Goal: Use online tool/utility: Utilize a website feature to perform a specific function

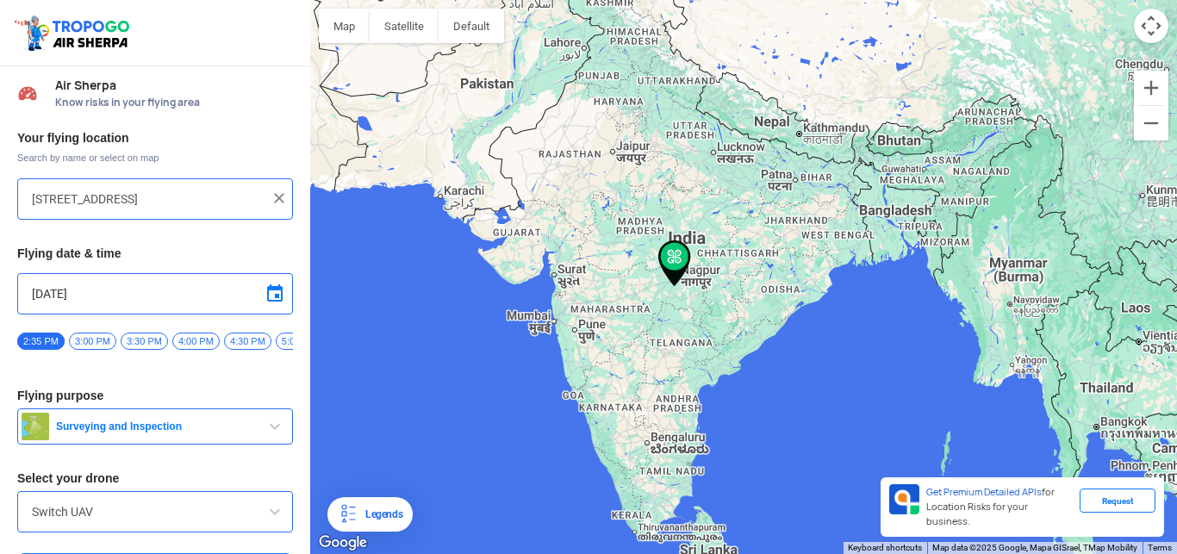
click at [676, 253] on img at bounding box center [675, 263] width 33 height 47
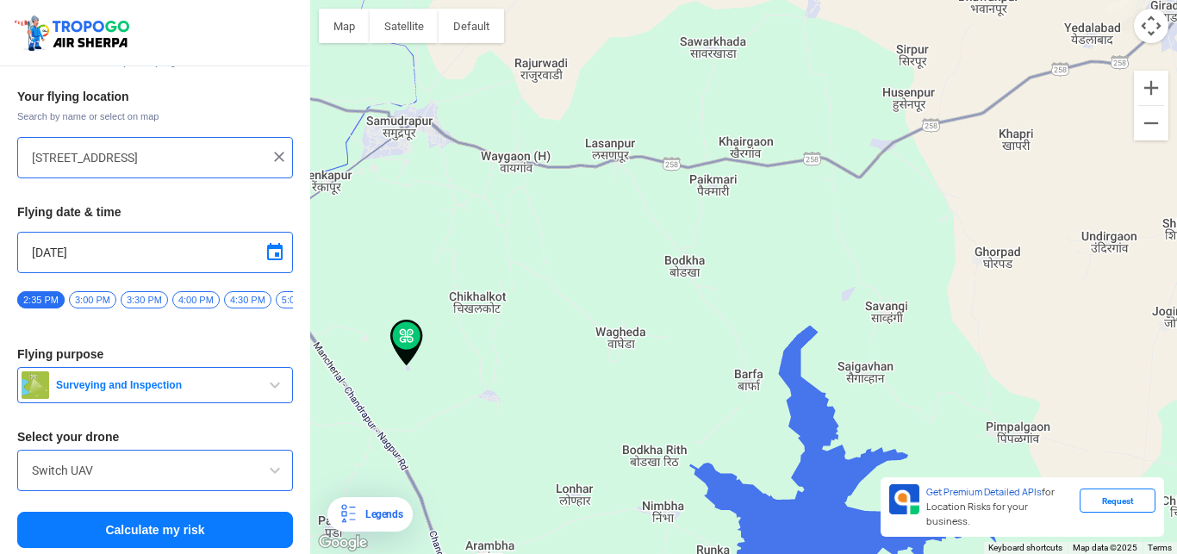
scroll to position [46, 0]
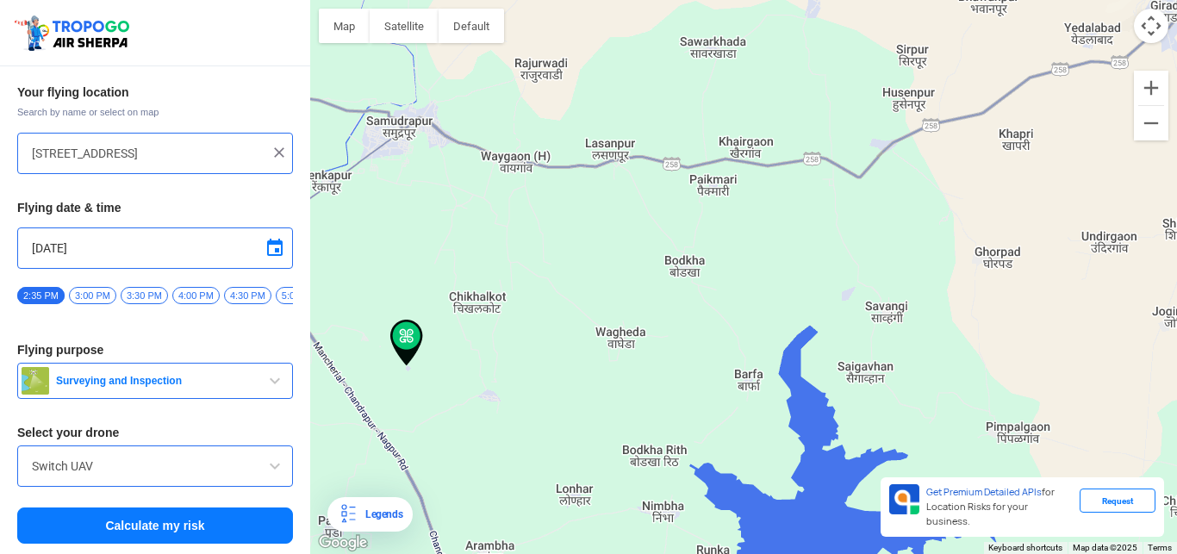
click at [139, 523] on button "Calculate my risk" at bounding box center [155, 526] width 276 height 36
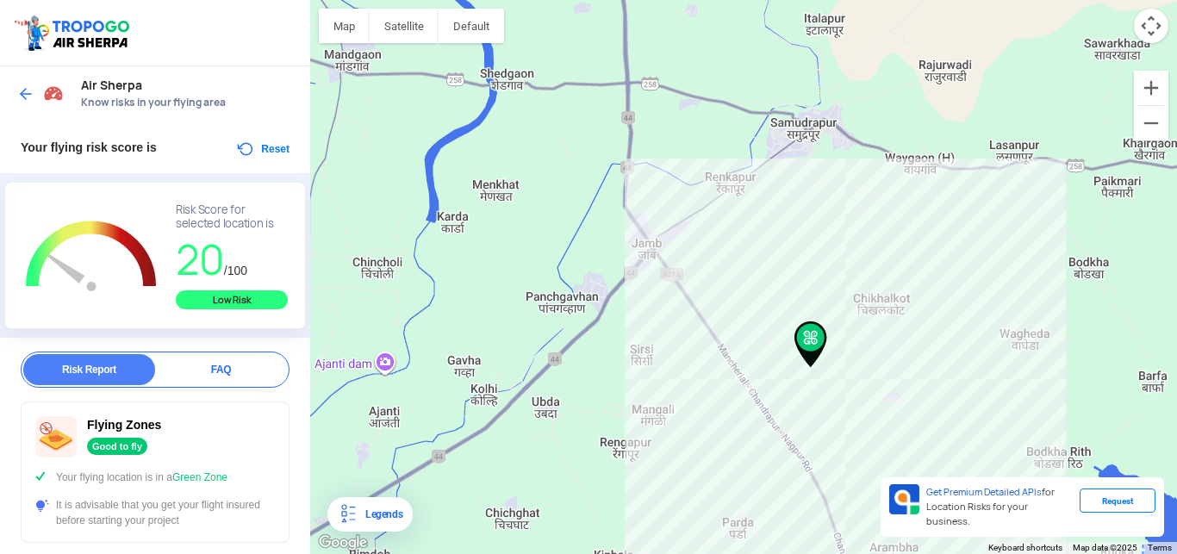
click at [624, 63] on div at bounding box center [743, 277] width 867 height 554
click at [623, 62] on div at bounding box center [743, 277] width 867 height 554
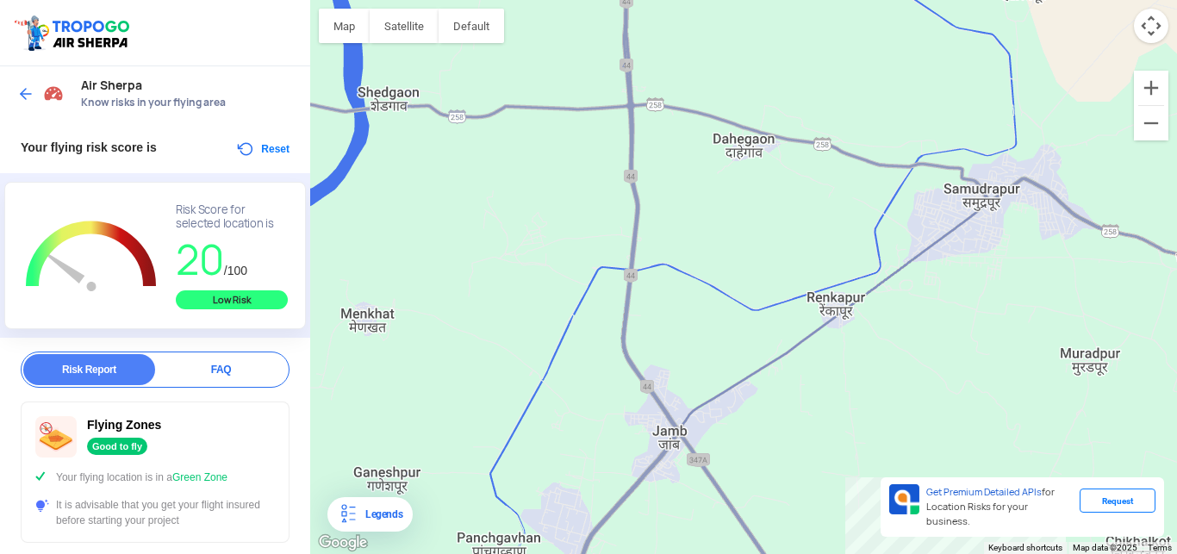
click at [768, 105] on div at bounding box center [743, 277] width 867 height 554
click at [208, 303] on div "Low Risk" at bounding box center [232, 299] width 112 height 19
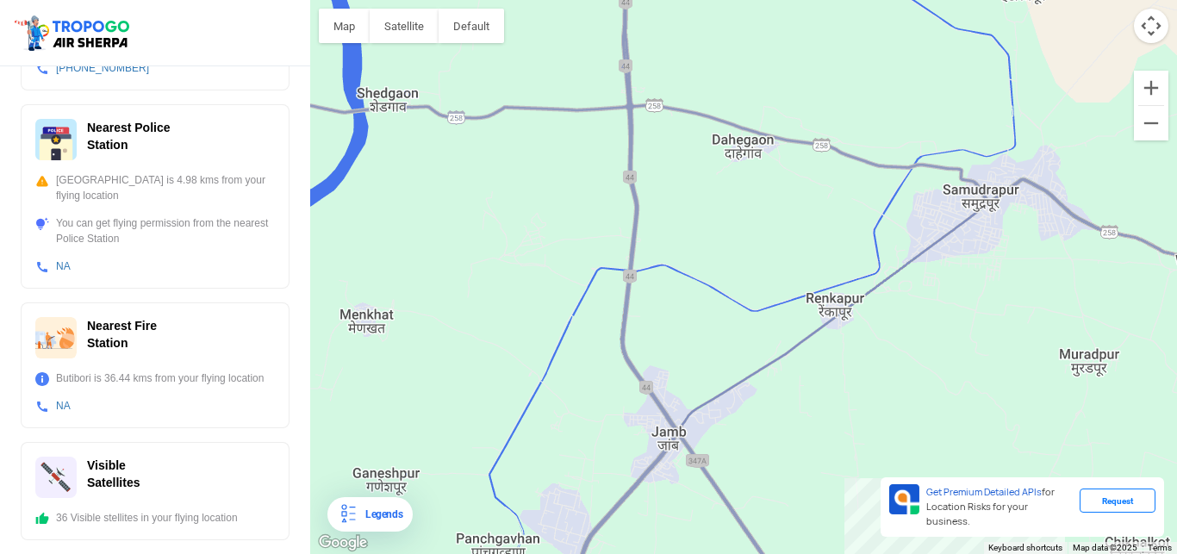
scroll to position [0, 0]
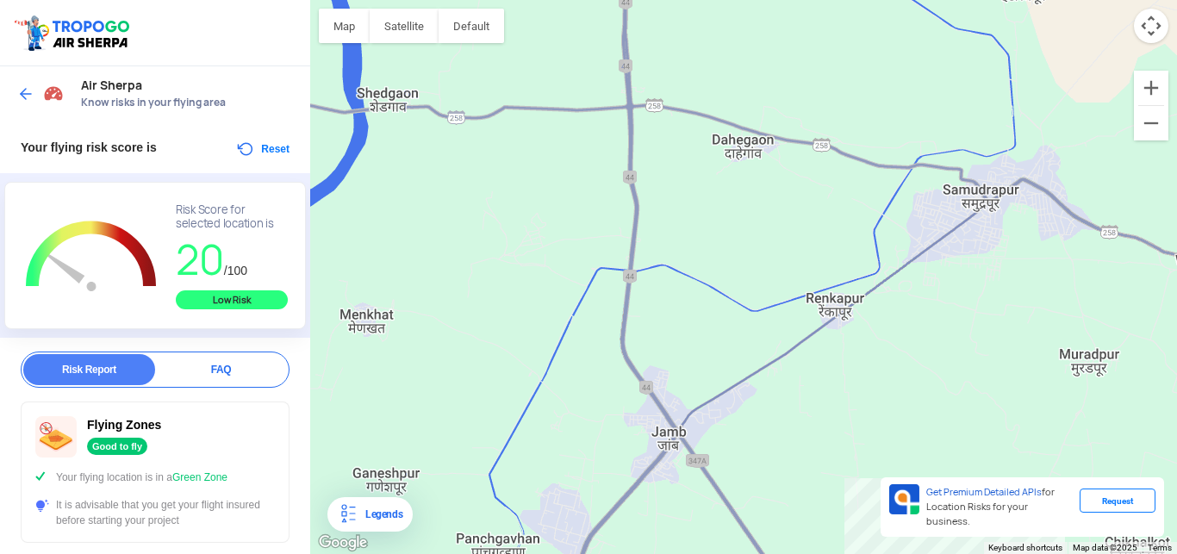
click at [24, 89] on img at bounding box center [25, 93] width 17 height 17
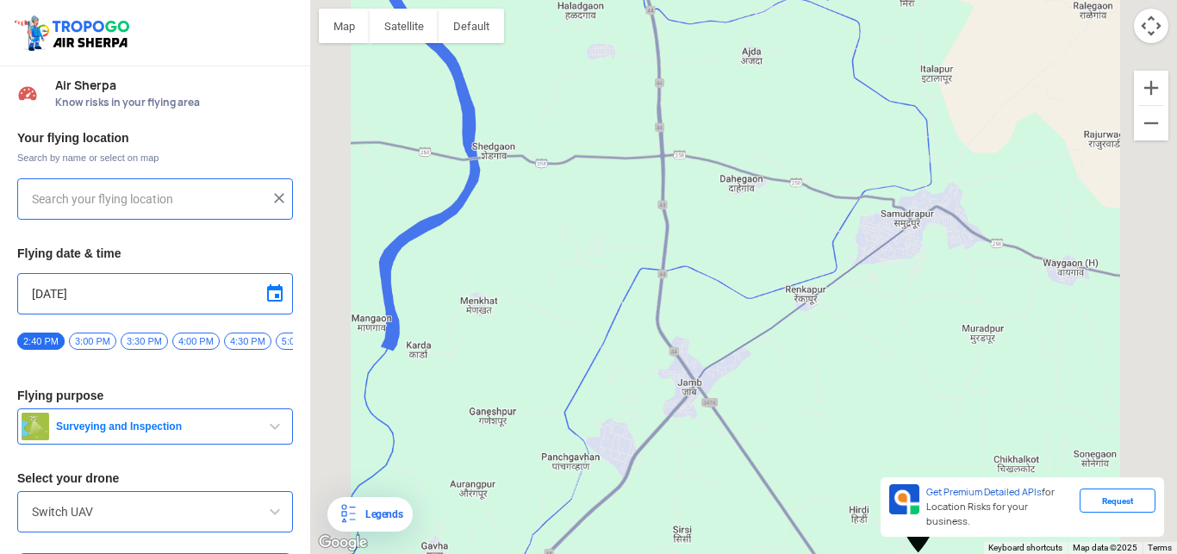
type input "[STREET_ADDRESS]"
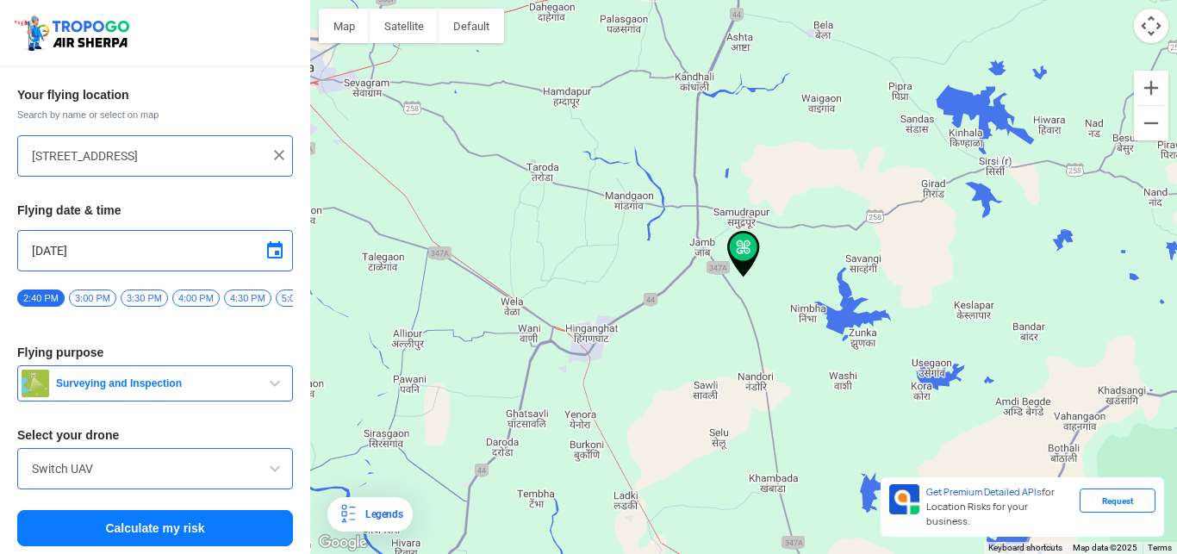
scroll to position [46, 0]
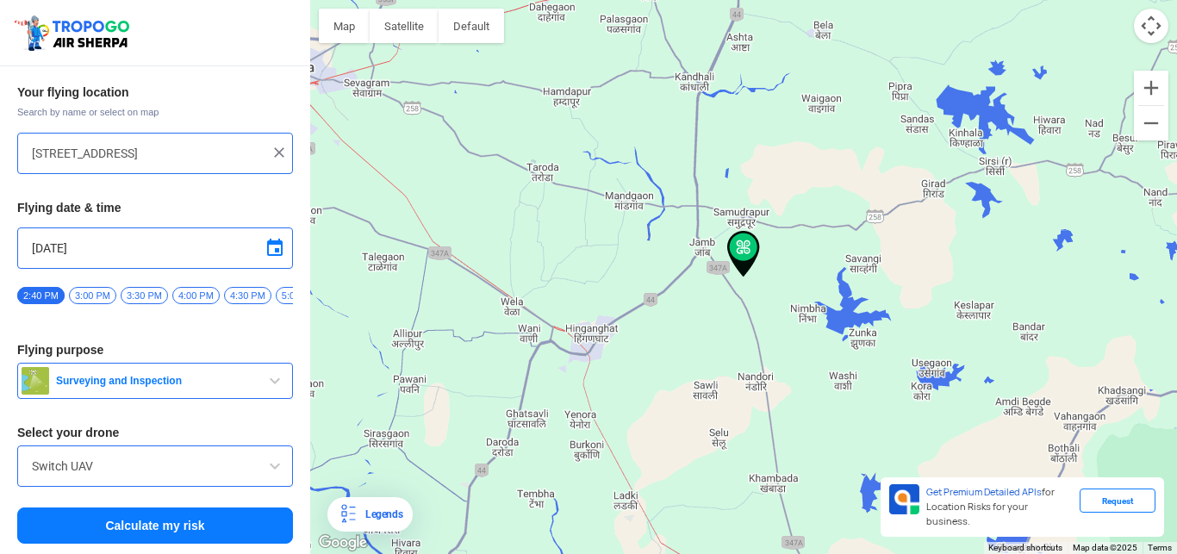
click at [151, 469] on input "Switch UAV" at bounding box center [155, 466] width 247 height 21
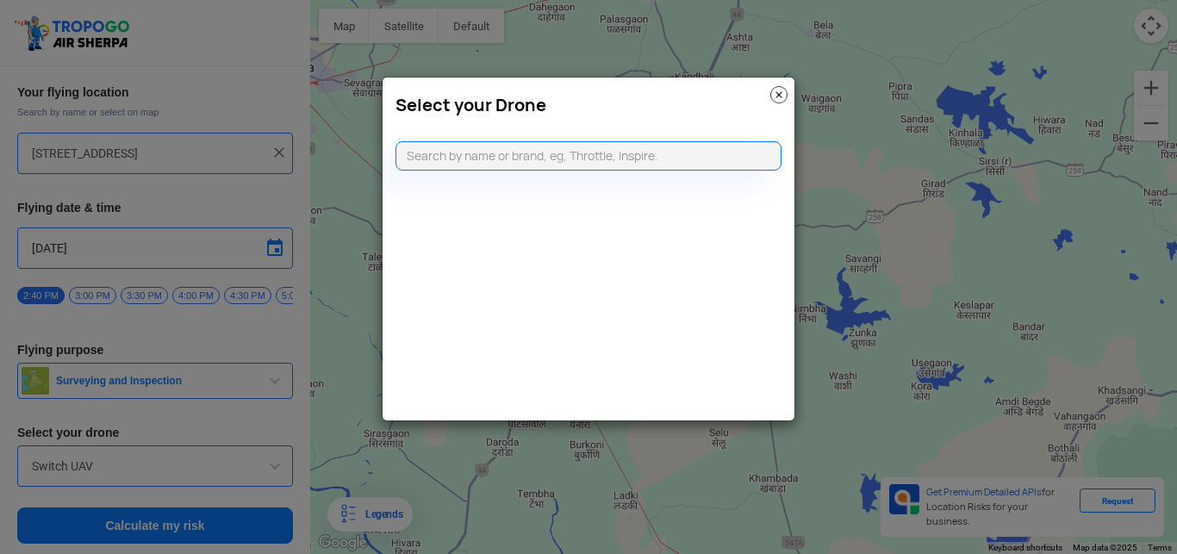
click at [774, 98] on img at bounding box center [779, 94] width 17 height 17
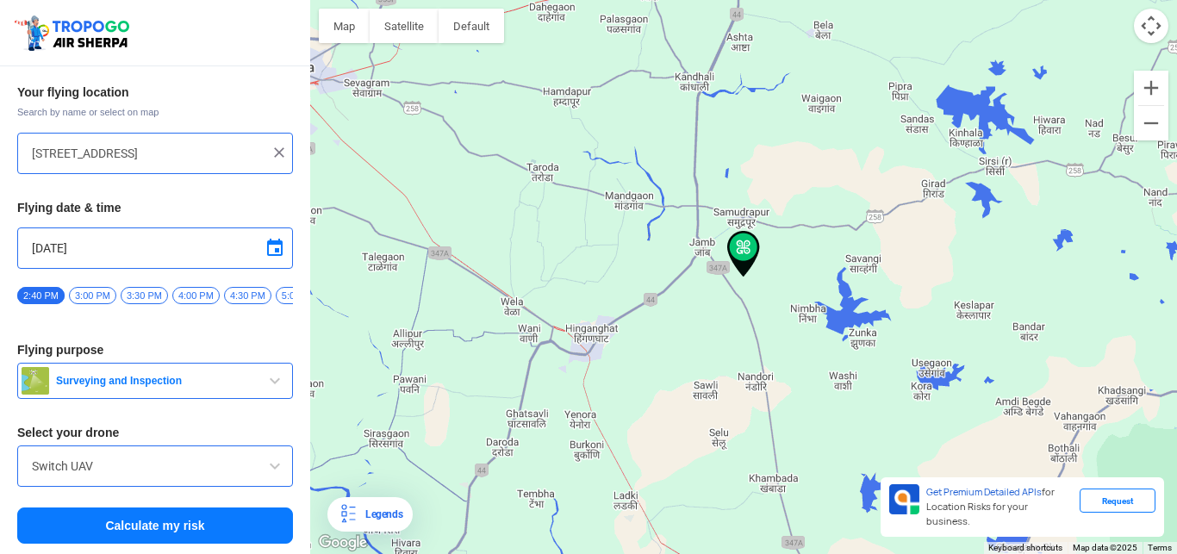
click at [281, 153] on img at bounding box center [279, 152] width 17 height 17
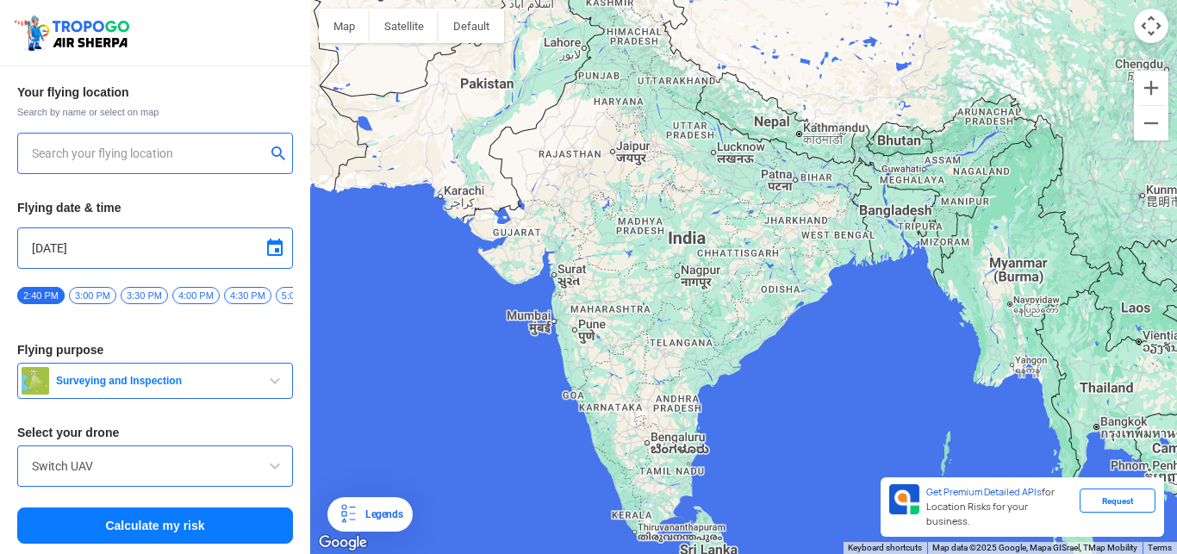
click at [150, 163] on input "text" at bounding box center [149, 153] width 234 height 21
type input "Sikkim House, Block E, Diplomatic Enclave, Malcha, New Delhi, Delhi 110021, Ind…"
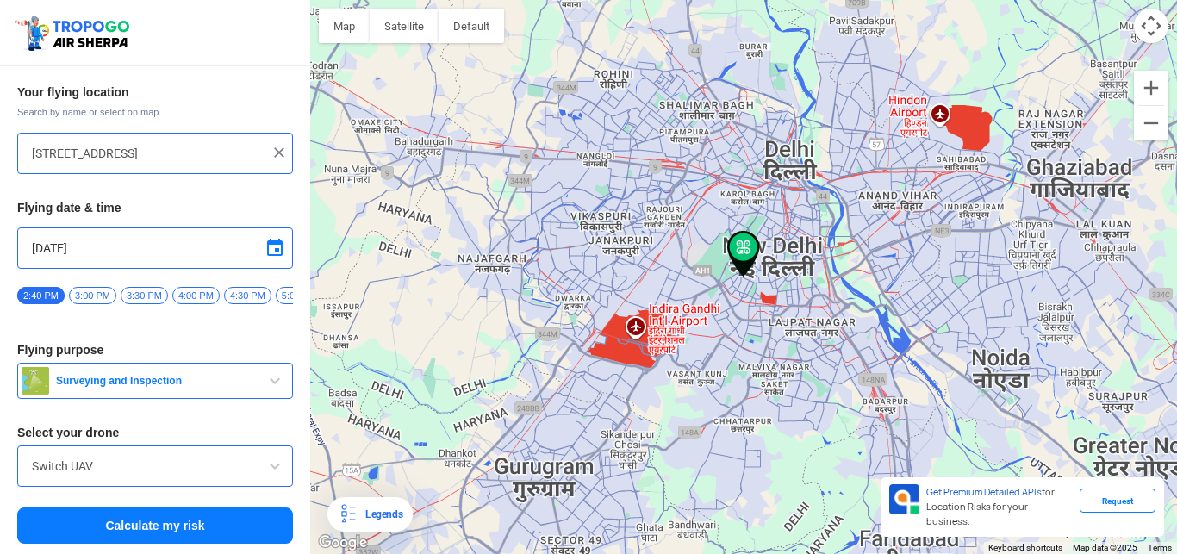
click at [172, 524] on button "Calculate my risk" at bounding box center [155, 526] width 276 height 36
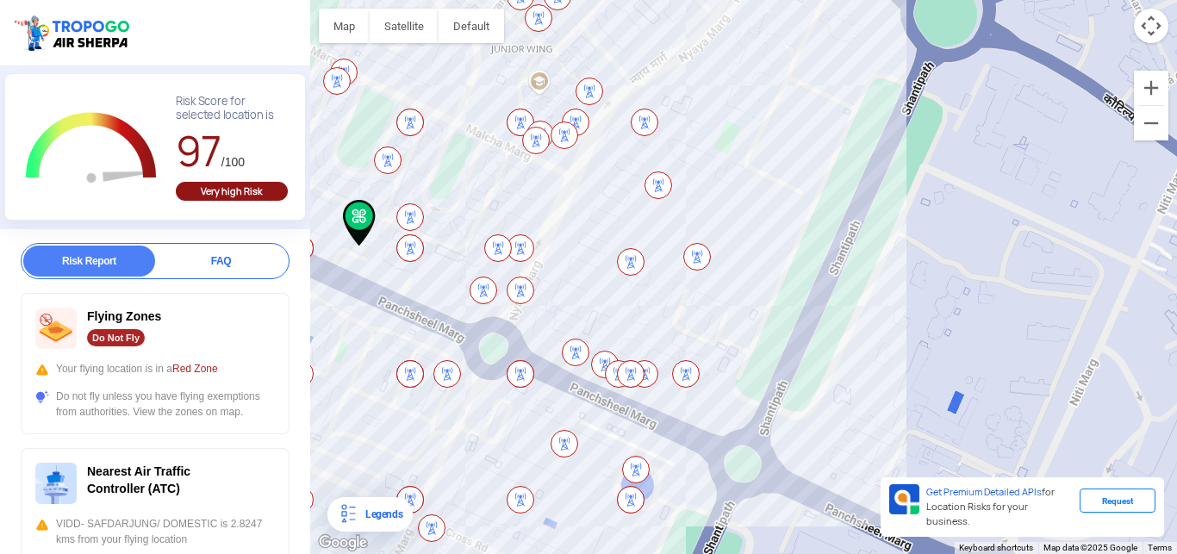
scroll to position [0, 0]
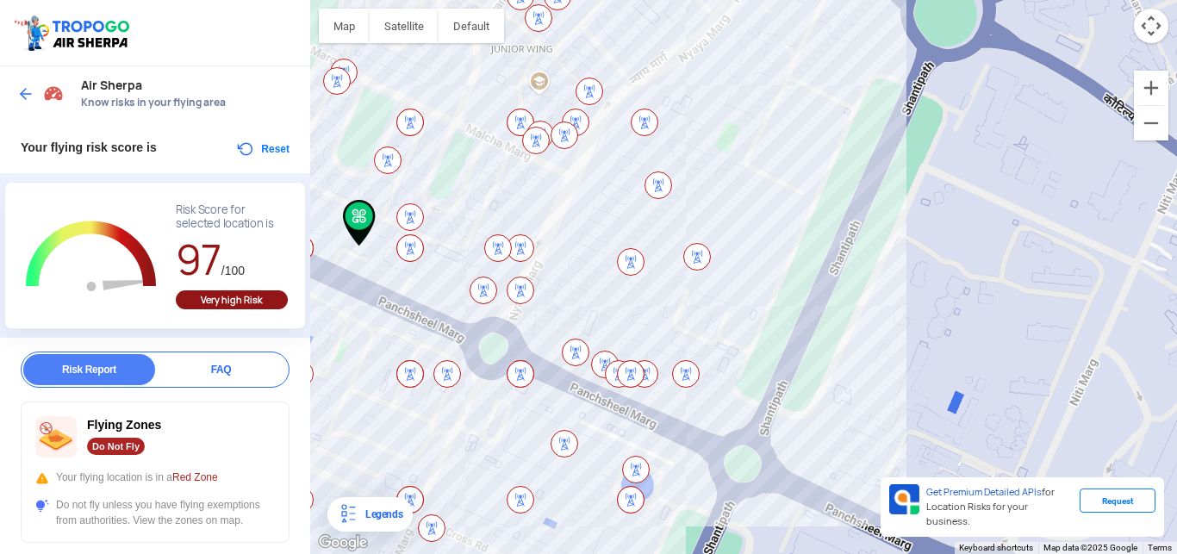
click at [19, 97] on img at bounding box center [25, 93] width 17 height 17
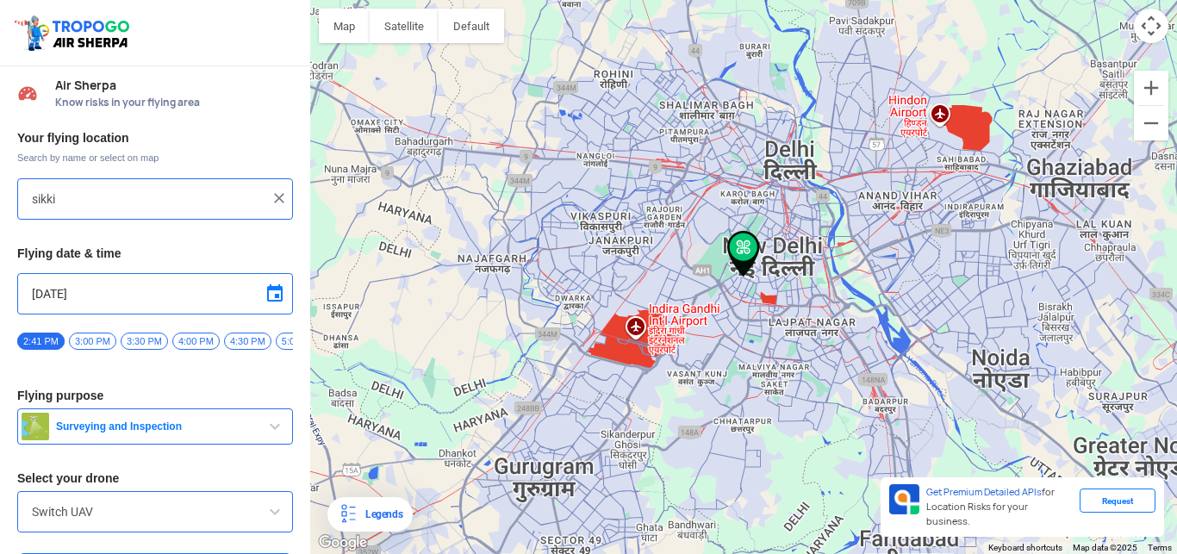
type input "Sikkim House, Block E, Diplomatic Enclave, Malcha, New Delhi, Delhi 110021, Ind…"
click at [229, 200] on input "Sikkim House, Block E, Diplomatic Enclave, Malcha, New Delhi, Delhi 110021, Ind…" at bounding box center [149, 199] width 234 height 21
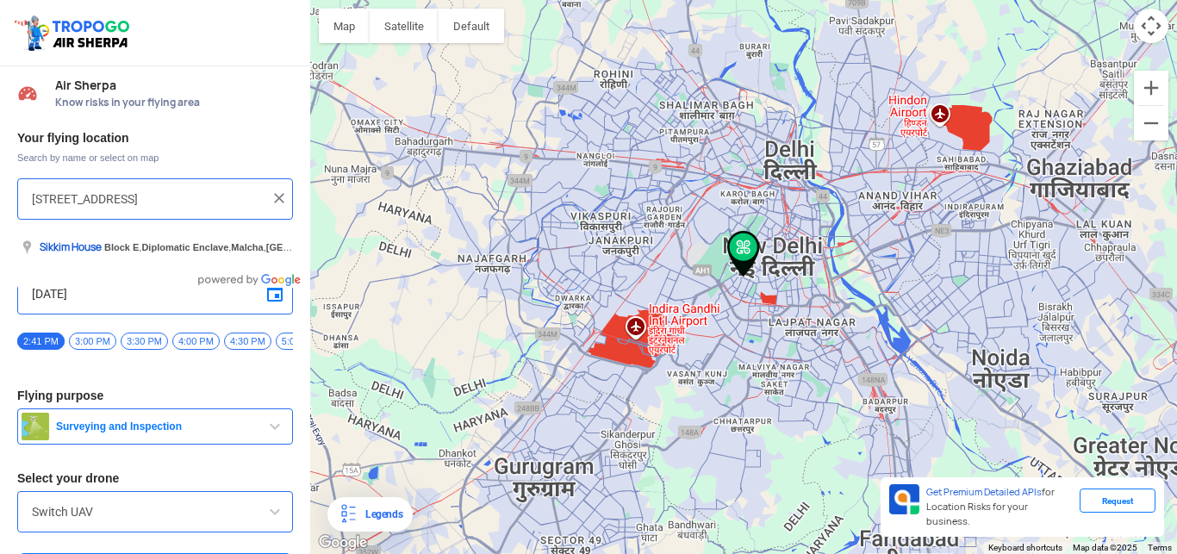
click at [222, 196] on input "Sikkim House, Block E, Diplomatic Enclave, Malcha, New Delhi, Delhi 110021, Ind…" at bounding box center [149, 199] width 234 height 21
click at [274, 200] on img at bounding box center [279, 198] width 17 height 17
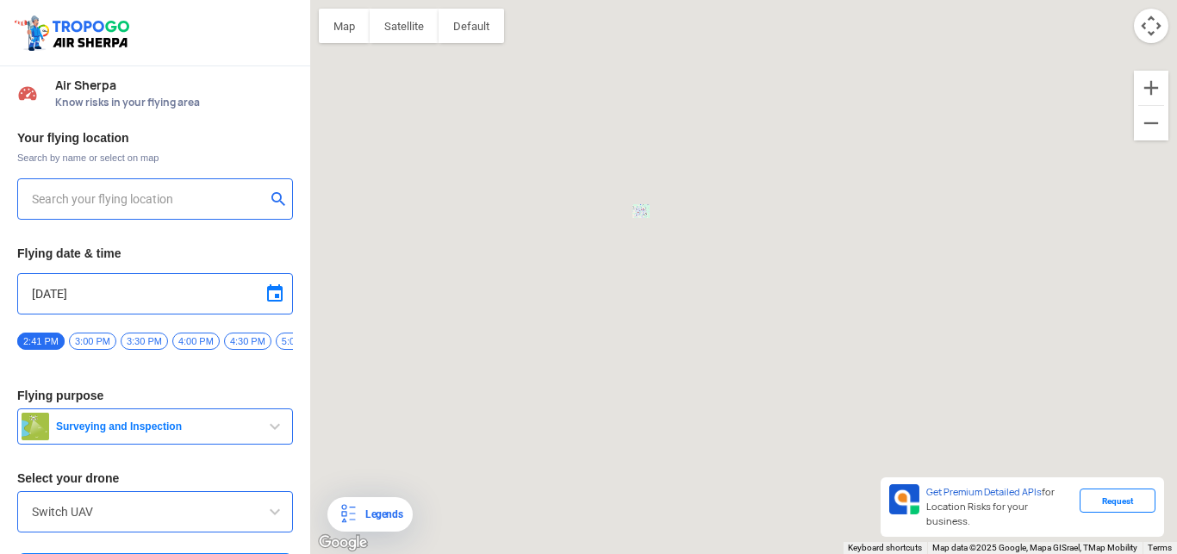
click at [191, 201] on input "text" at bounding box center [149, 199] width 234 height 21
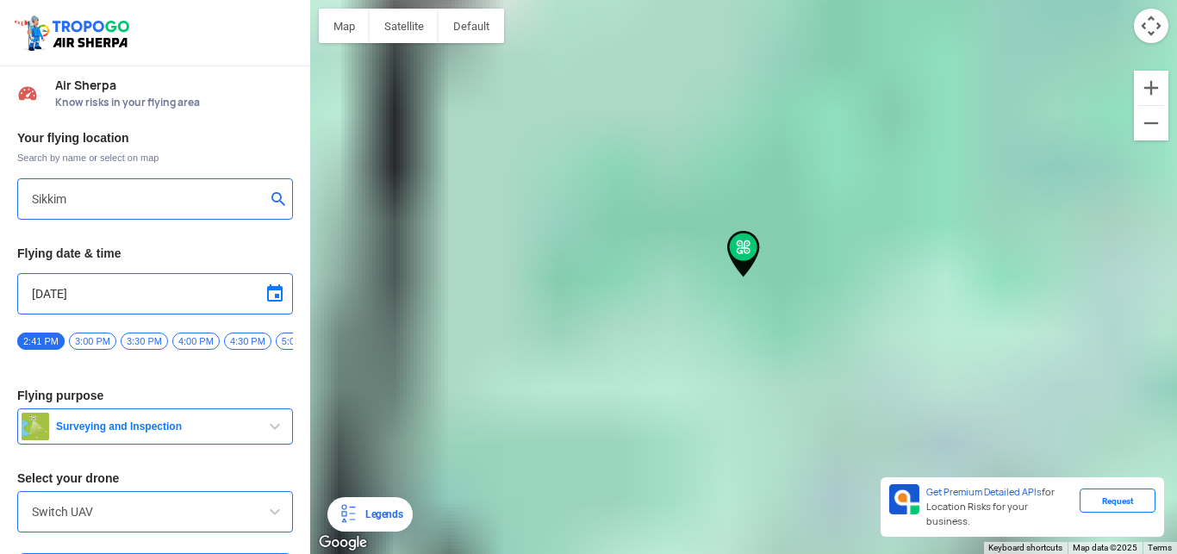
type input "Gangyep, Sikkim, India"
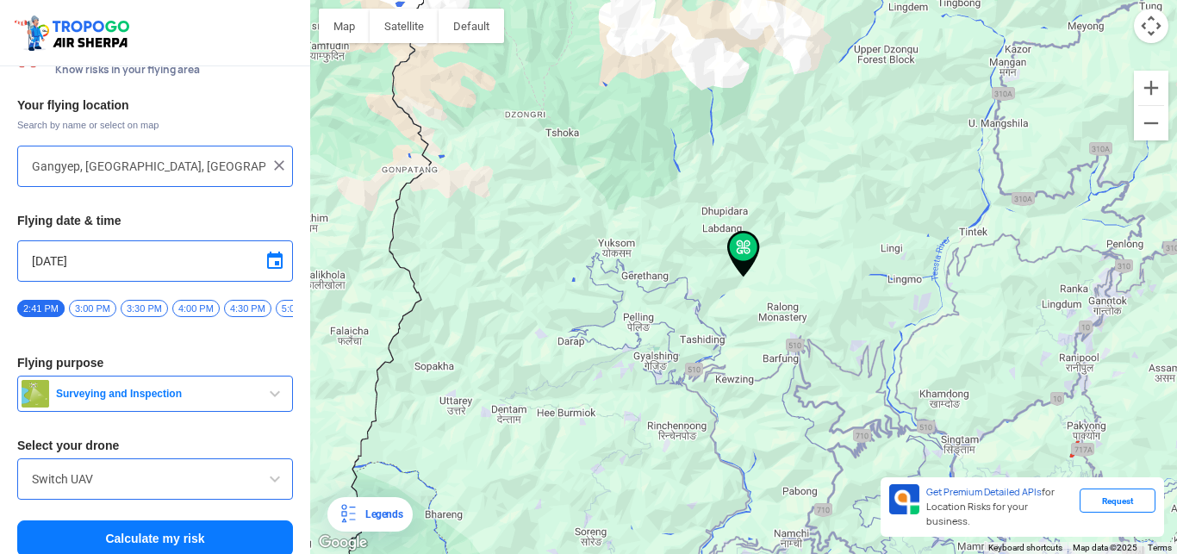
scroll to position [46, 0]
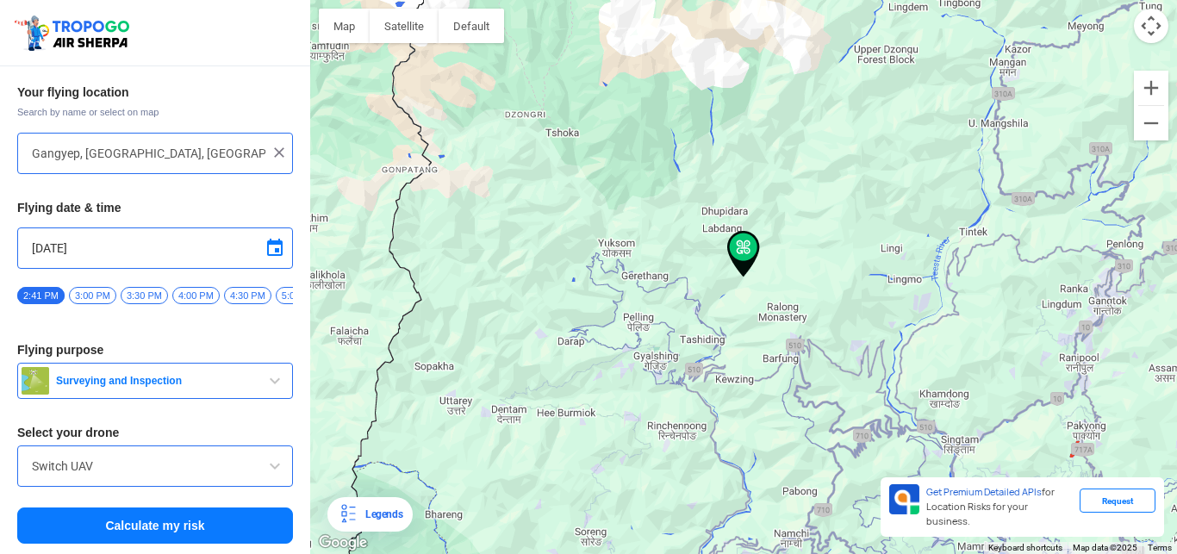
click at [141, 531] on button "Calculate my risk" at bounding box center [155, 526] width 276 height 36
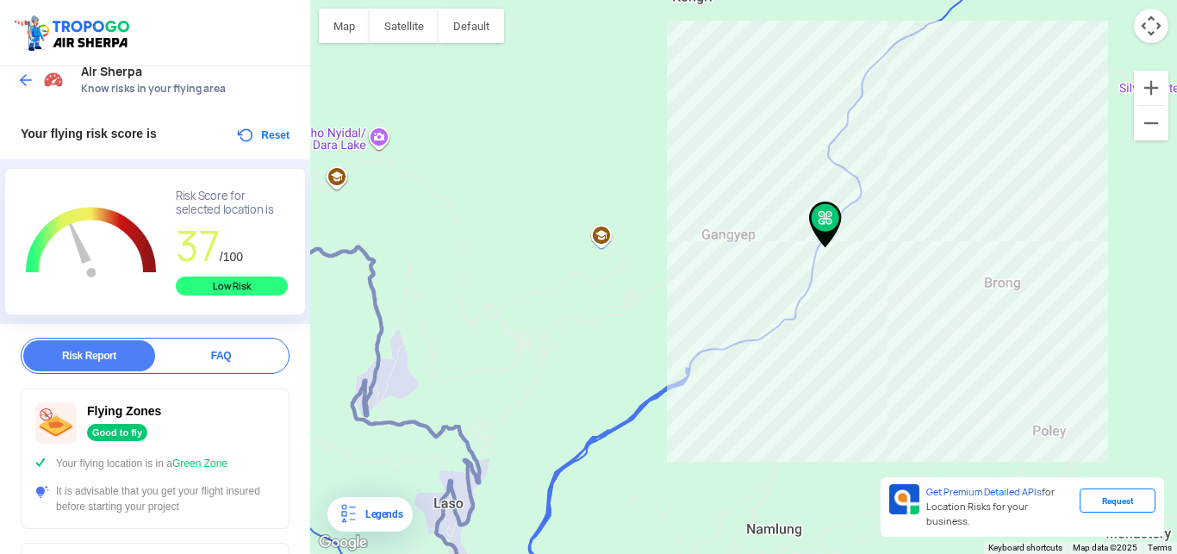
scroll to position [0, 0]
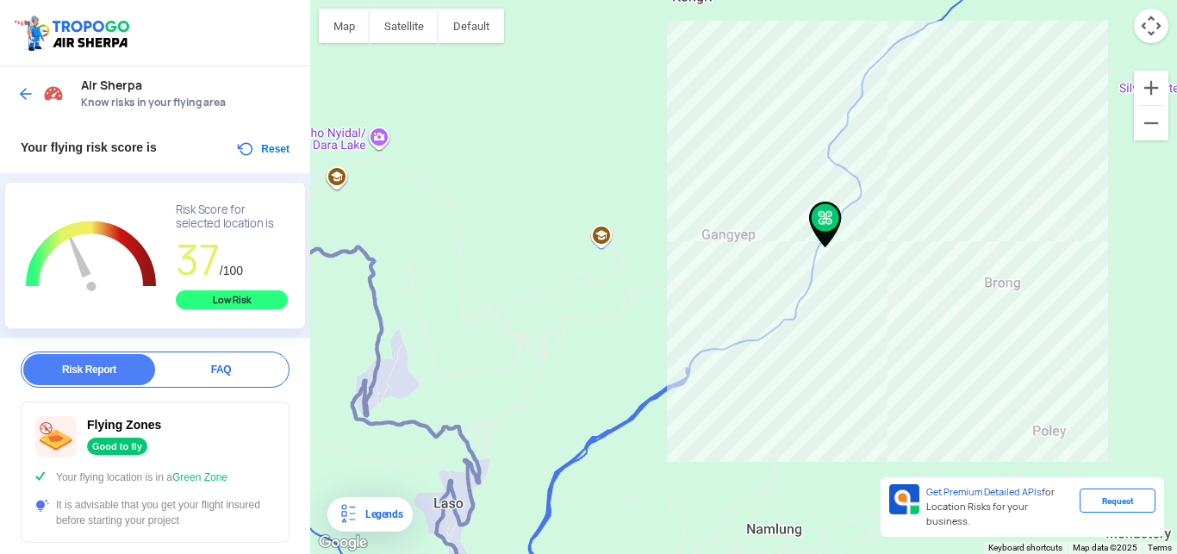
click at [21, 91] on img at bounding box center [25, 93] width 17 height 17
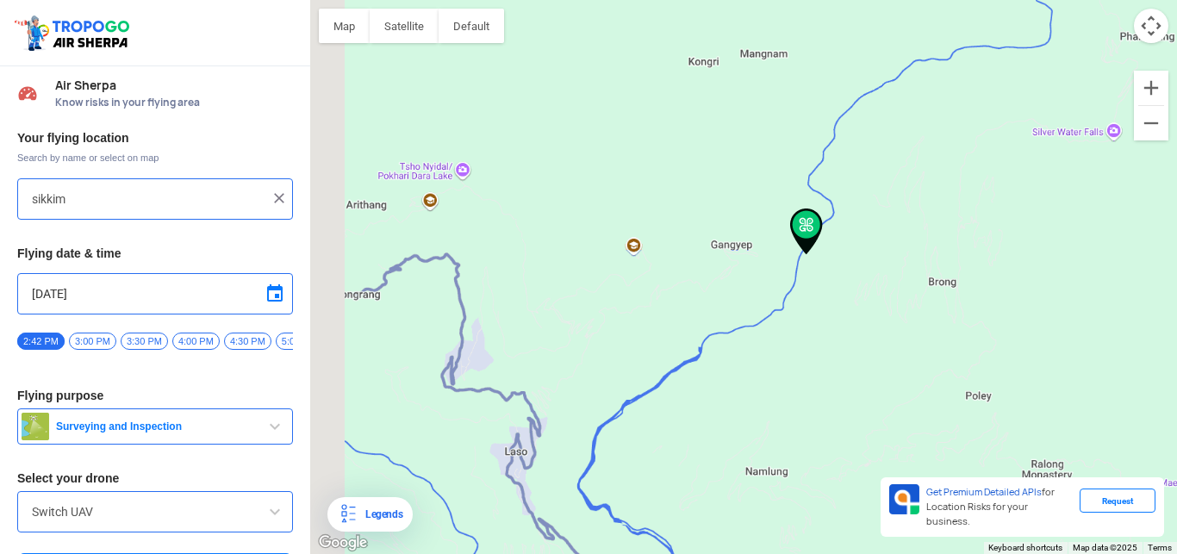
type input "Gangyep, Sikkim, India"
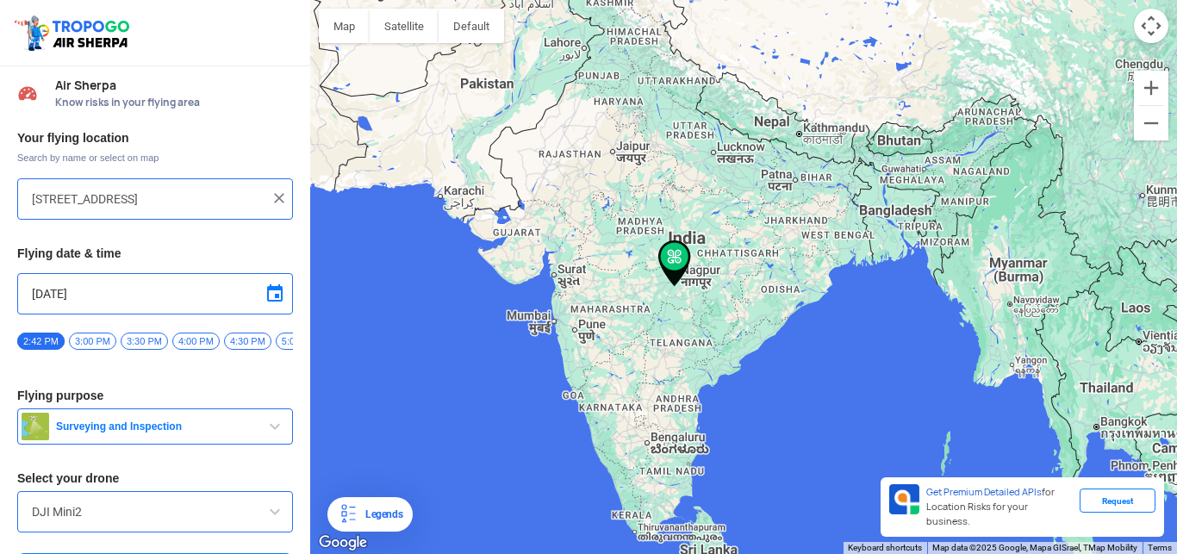
click at [80, 37] on img at bounding box center [74, 33] width 122 height 40
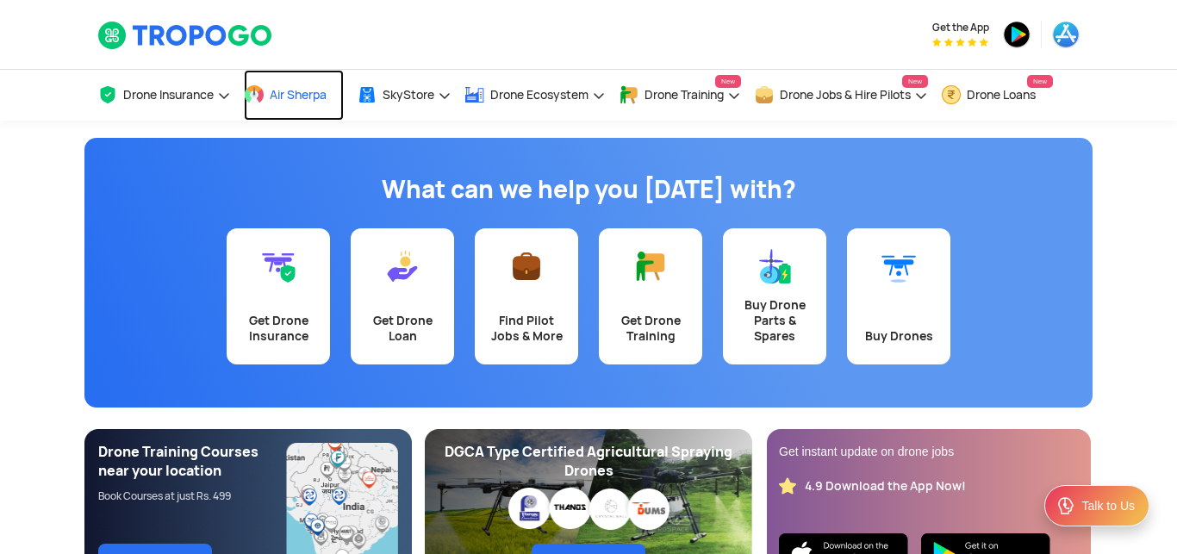
click at [287, 93] on span "Air Sherpa" at bounding box center [298, 95] width 57 height 14
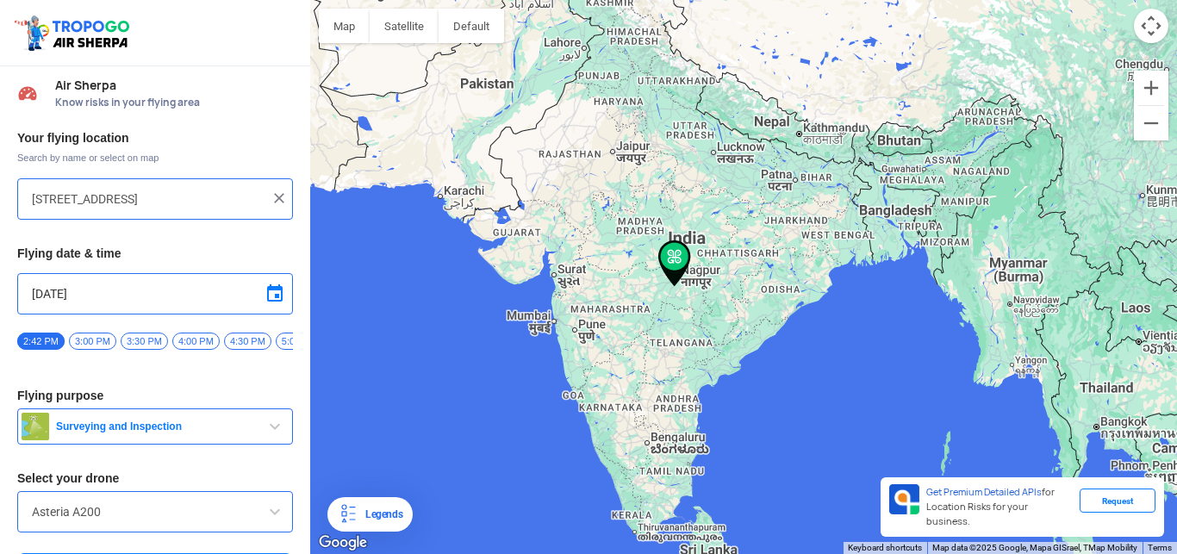
click at [678, 260] on img at bounding box center [675, 263] width 33 height 47
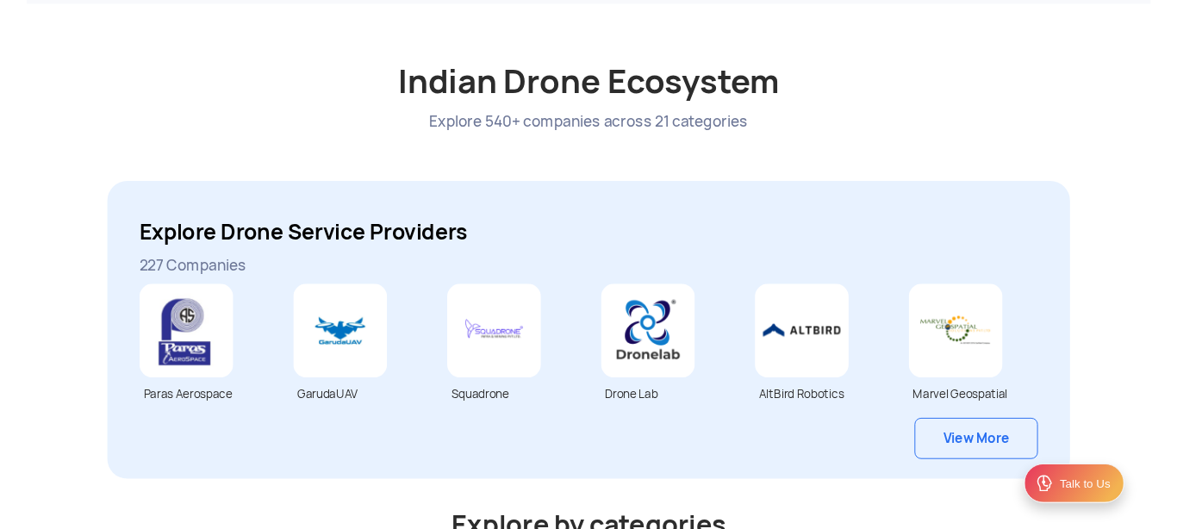
scroll to position [4401, 0]
